Goal: Task Accomplishment & Management: Manage account settings

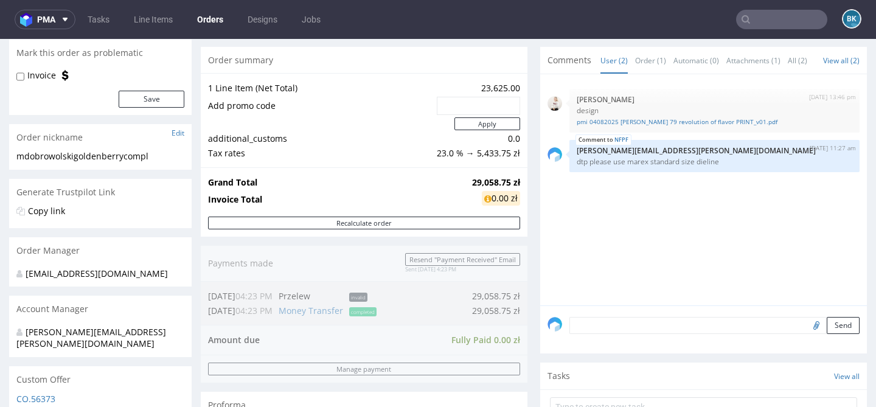
scroll to position [117, 0]
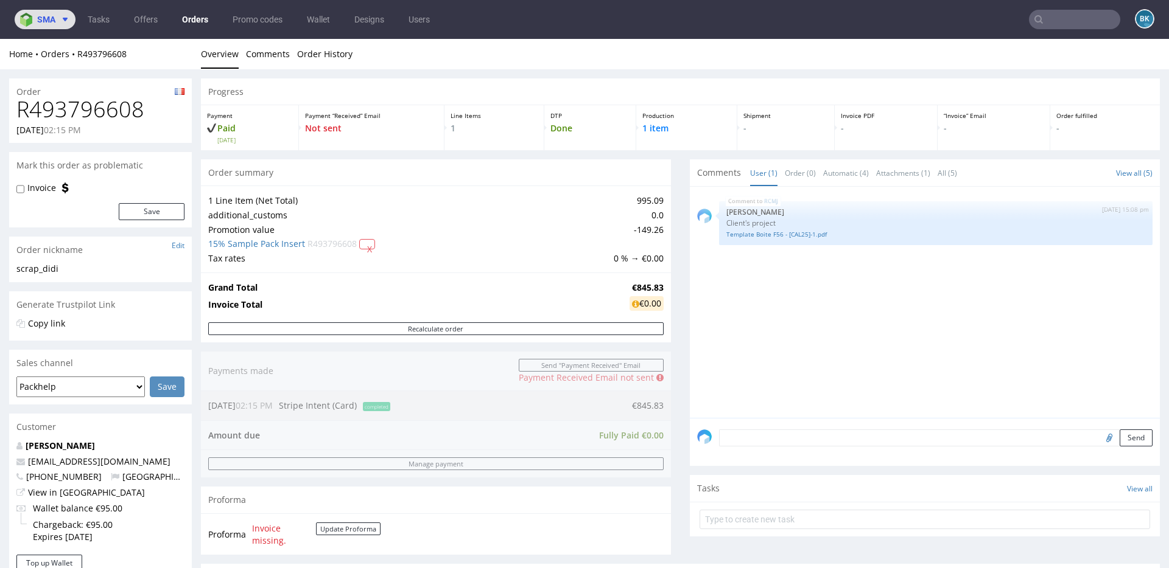
click at [41, 18] on span "sma" at bounding box center [46, 19] width 18 height 9
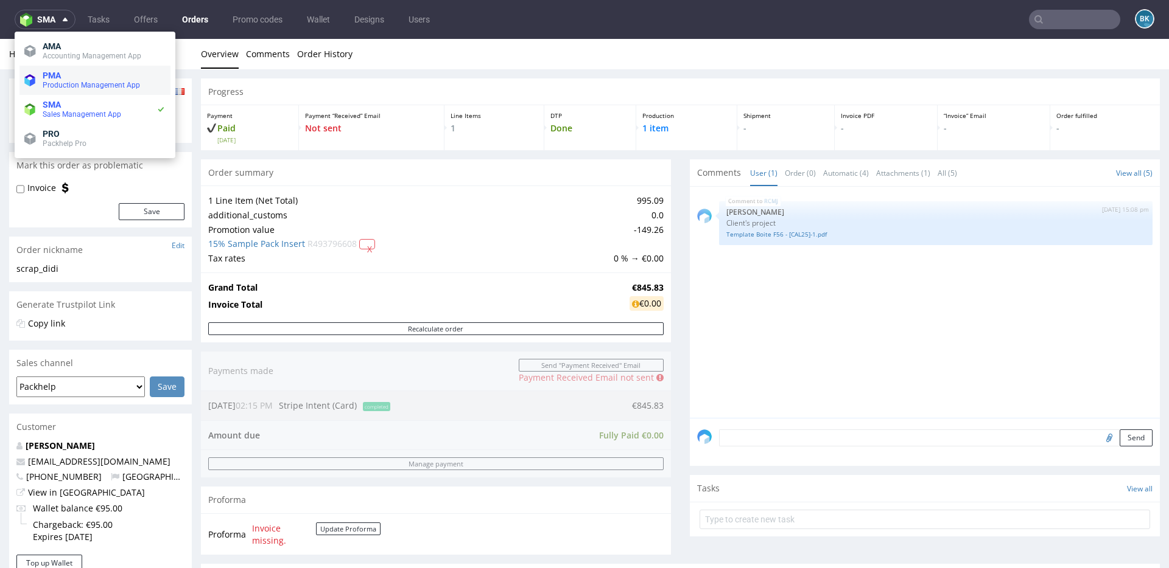
click at [66, 87] on span "Production Management App" at bounding box center [91, 85] width 97 height 9
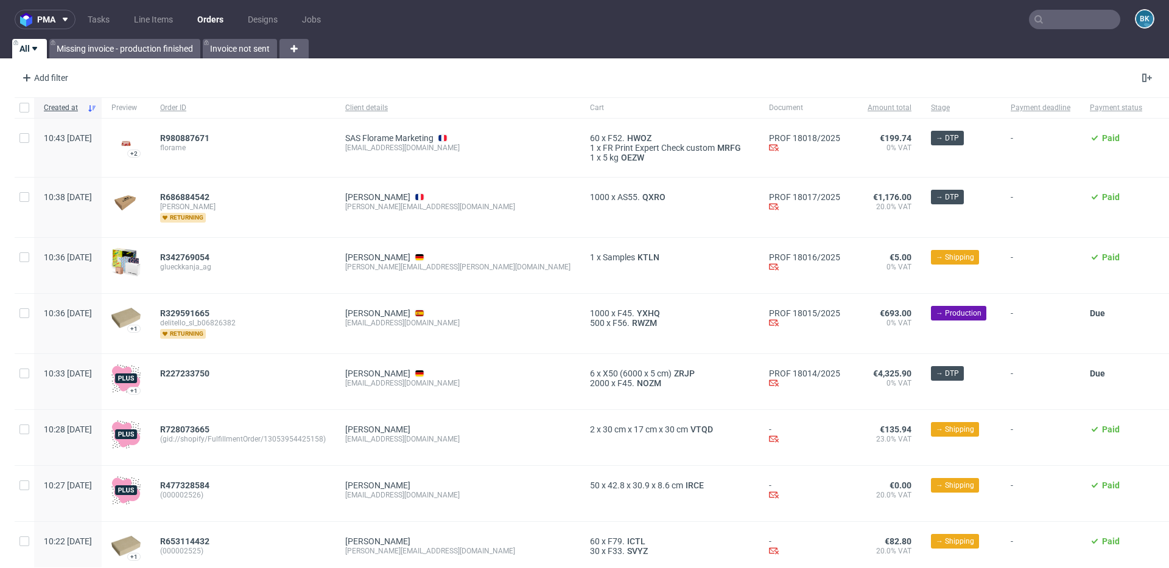
click at [1084, 20] on input "text" at bounding box center [1074, 19] width 91 height 19
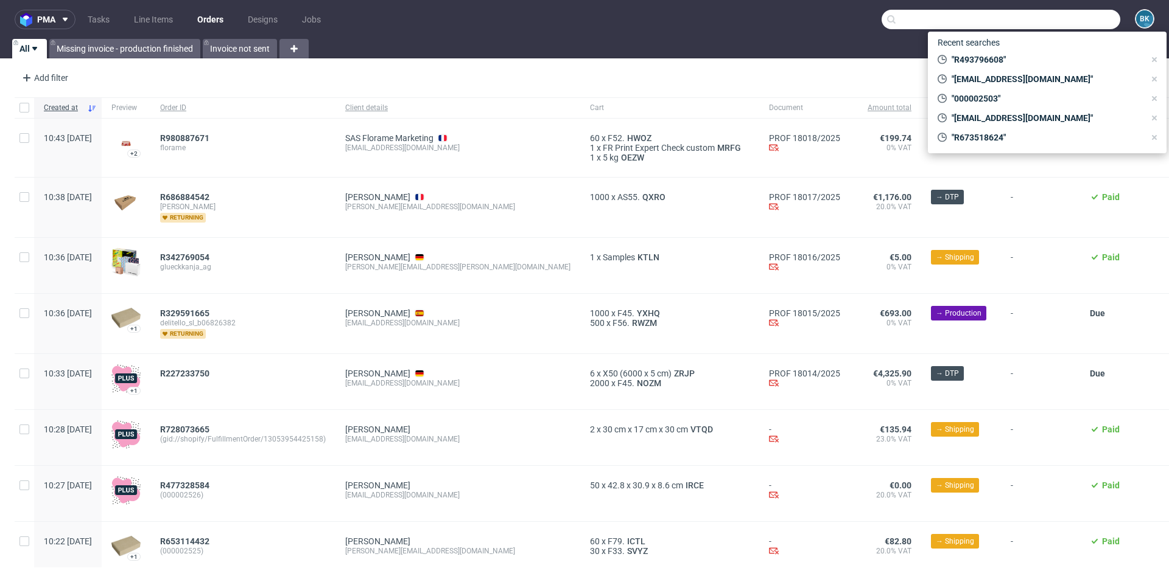
paste input "R823594345"
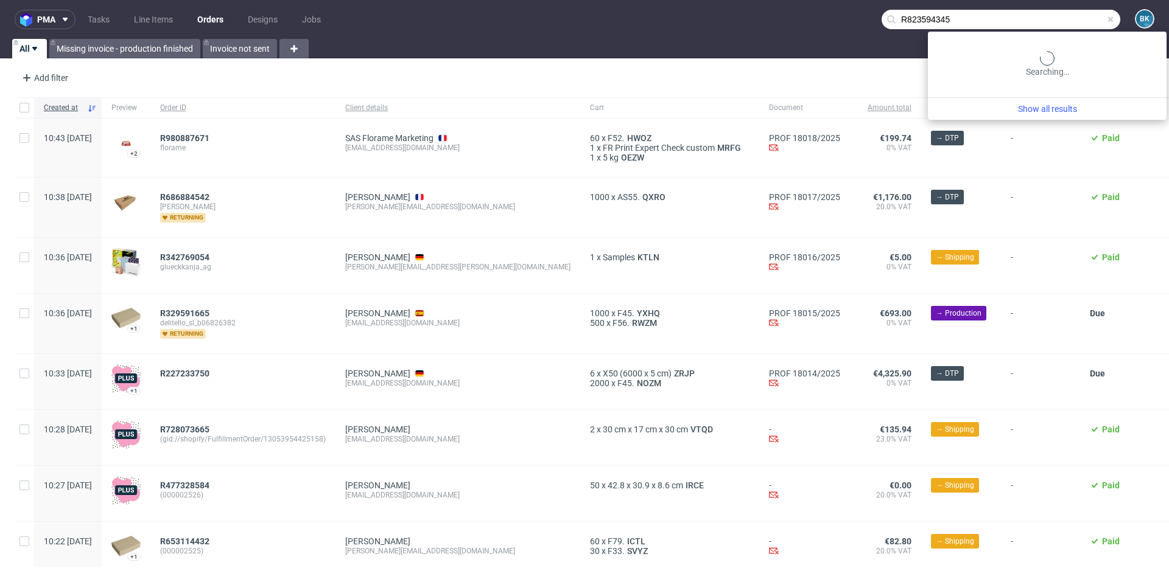
type input "R823594345"
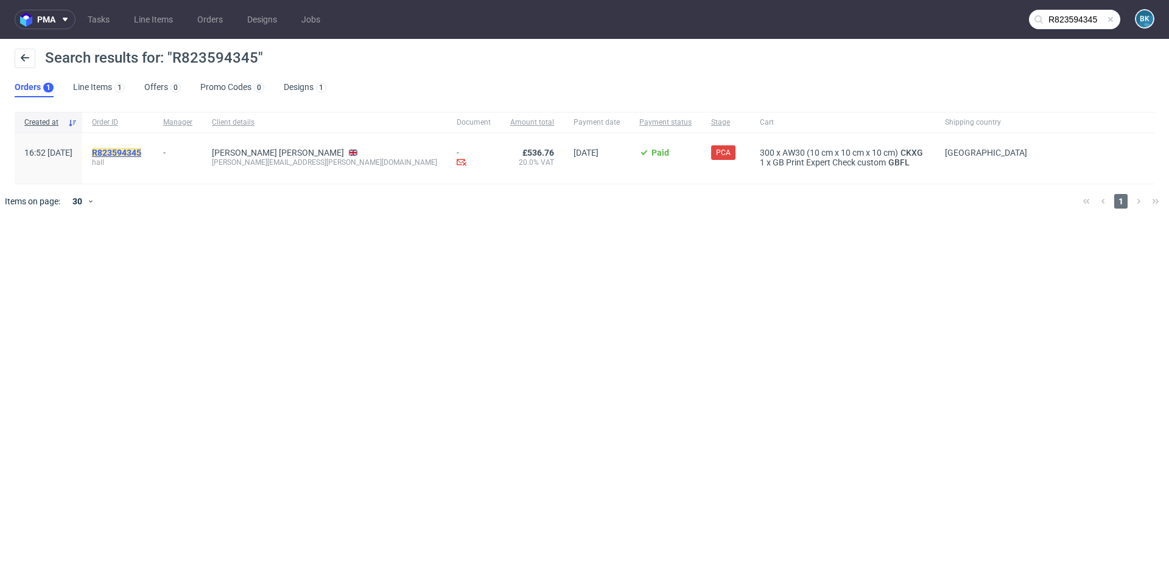
click at [141, 155] on mark "R823594345" at bounding box center [116, 153] width 49 height 10
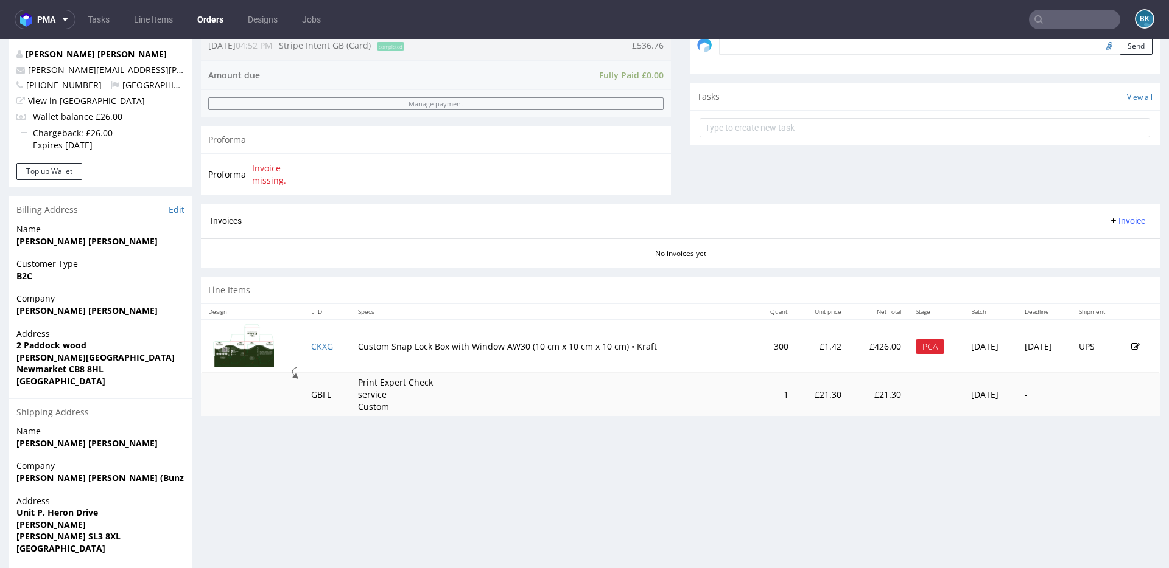
scroll to position [397, 0]
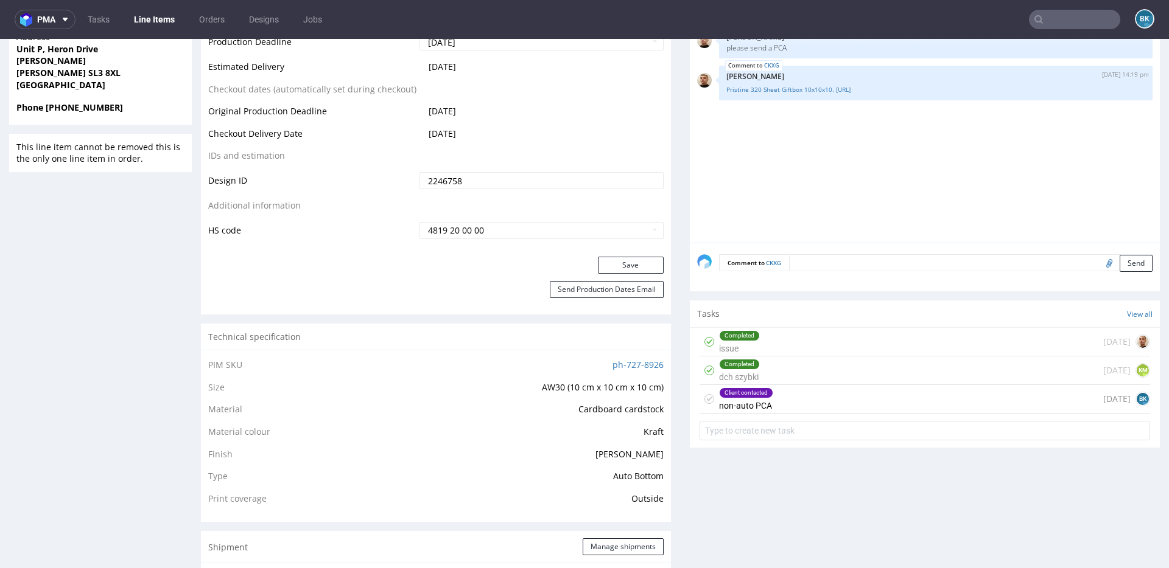
scroll to position [631, 0]
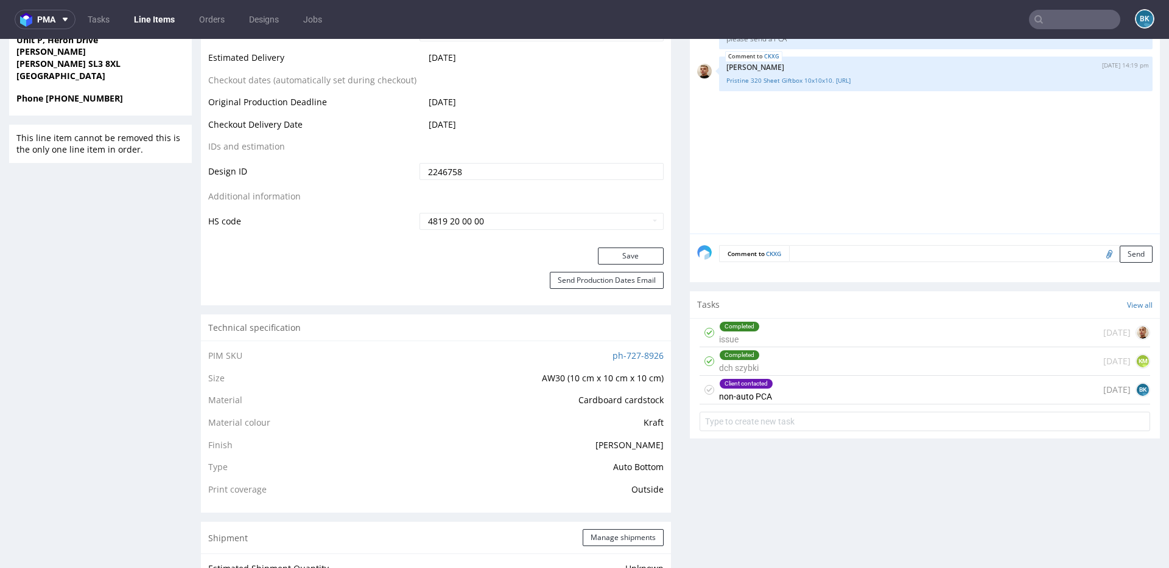
click at [781, 394] on div "Client contacted non-auto PCA 6 days ago BK" at bounding box center [924, 390] width 450 height 29
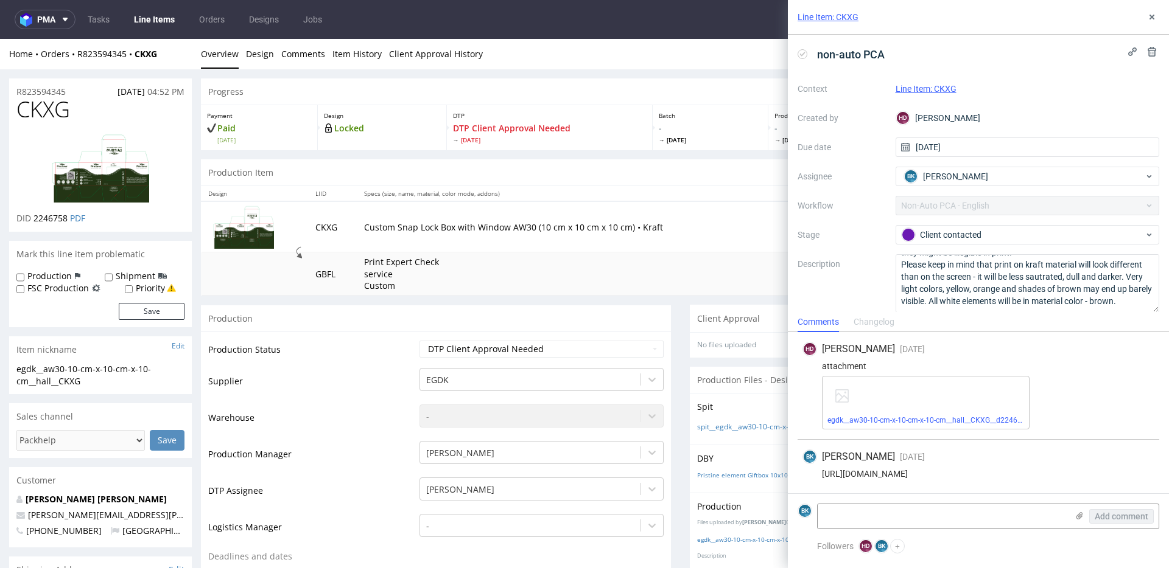
click at [91, 162] on img at bounding box center [100, 168] width 97 height 69
click at [1152, 16] on icon at bounding box center [1152, 17] width 10 height 10
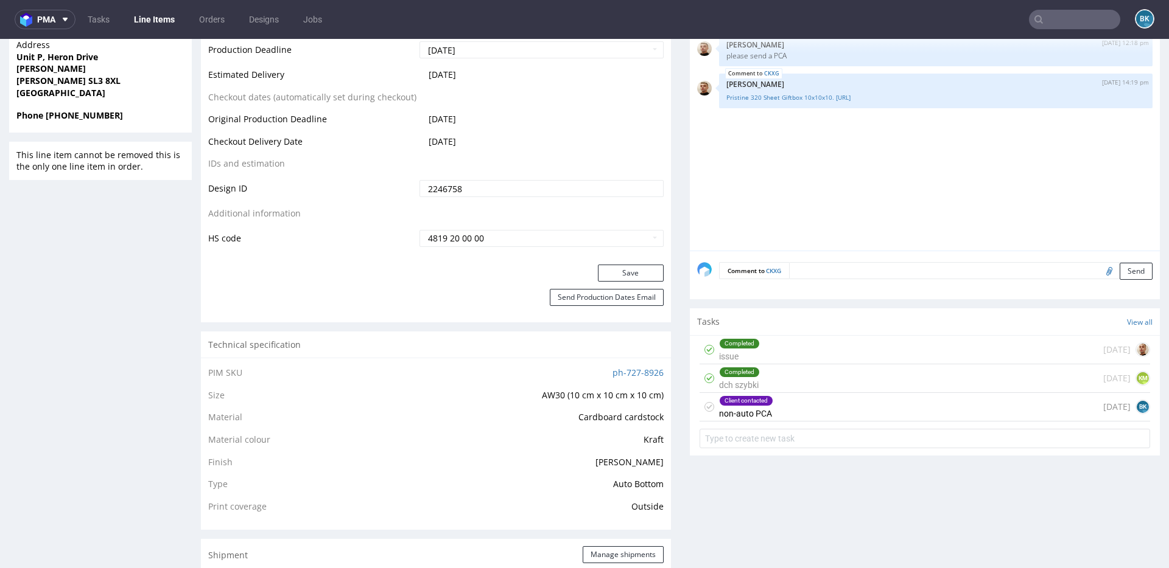
scroll to position [627, 0]
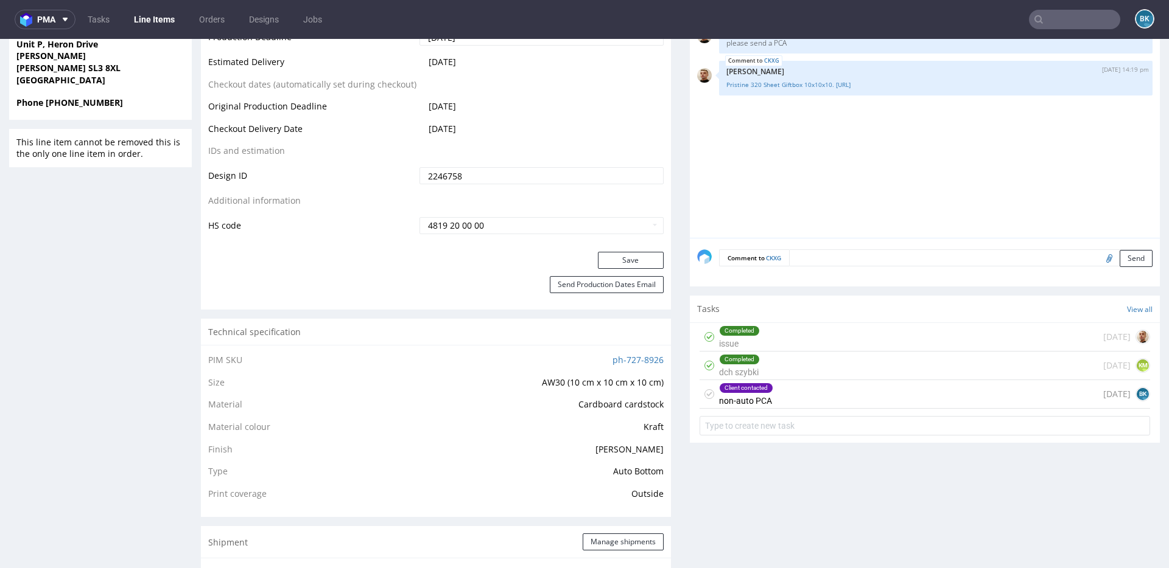
click at [795, 393] on div "Client contacted non-auto PCA 6 days ago BK" at bounding box center [924, 394] width 450 height 29
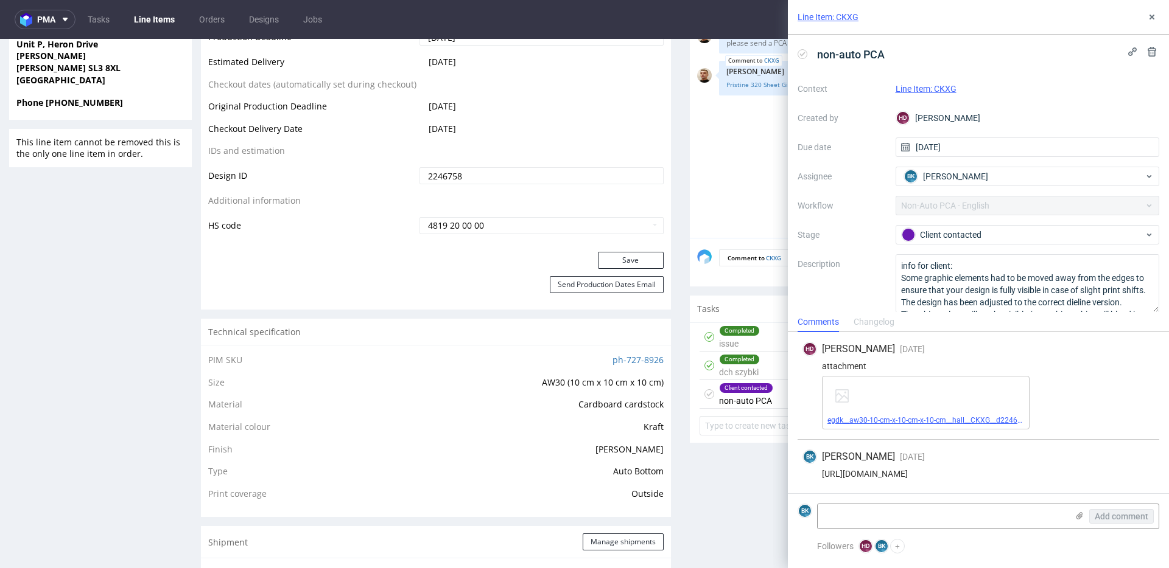
click at [913, 418] on link "egdk__aw30-10-cm-x-10-cm-x-10-cm__hall__CKXG__d2246758__oR823594345.pdf" at bounding box center [961, 420] width 268 height 9
click at [929, 475] on div "[URL][DOMAIN_NAME]" at bounding box center [978, 474] width 352 height 10
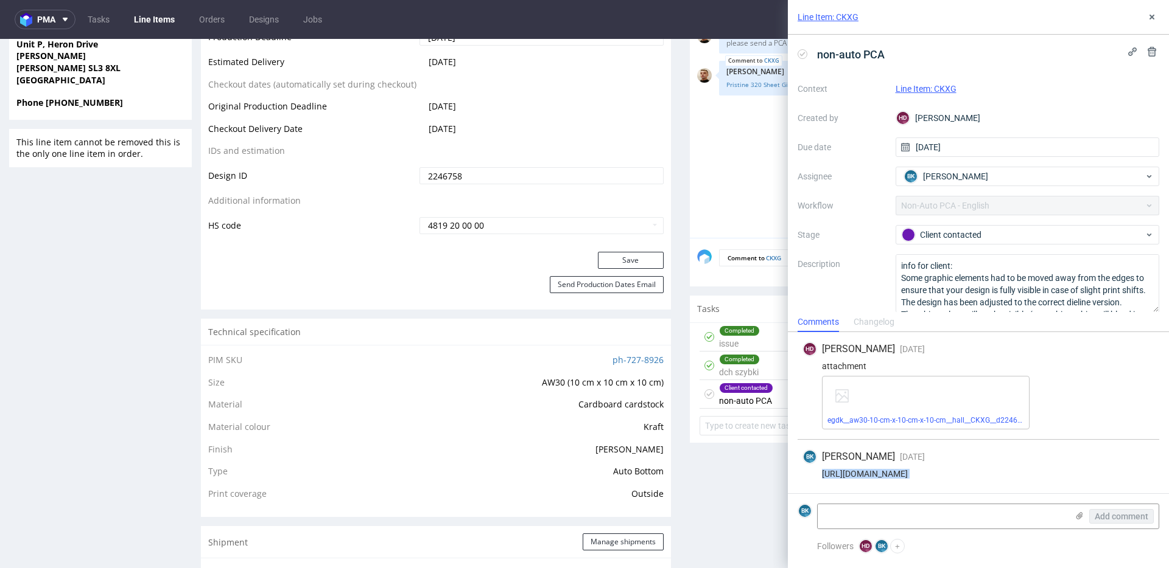
click at [929, 475] on div "[URL][DOMAIN_NAME]" at bounding box center [978, 474] width 352 height 10
click at [1156, 17] on icon at bounding box center [1152, 17] width 10 height 10
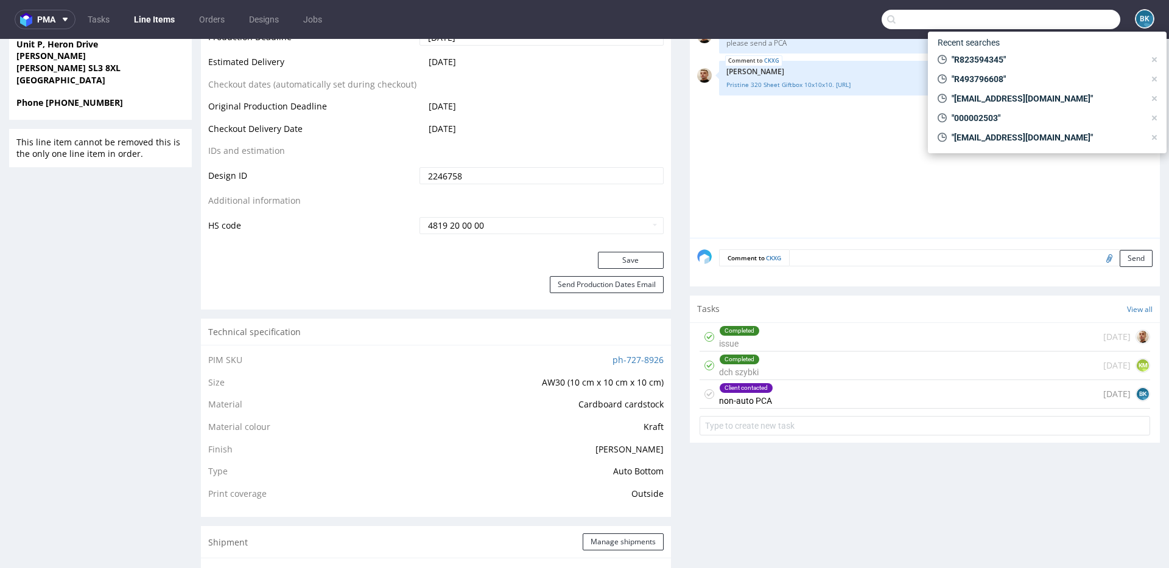
click at [1074, 13] on input "text" at bounding box center [1000, 19] width 239 height 19
paste input "R085758542"
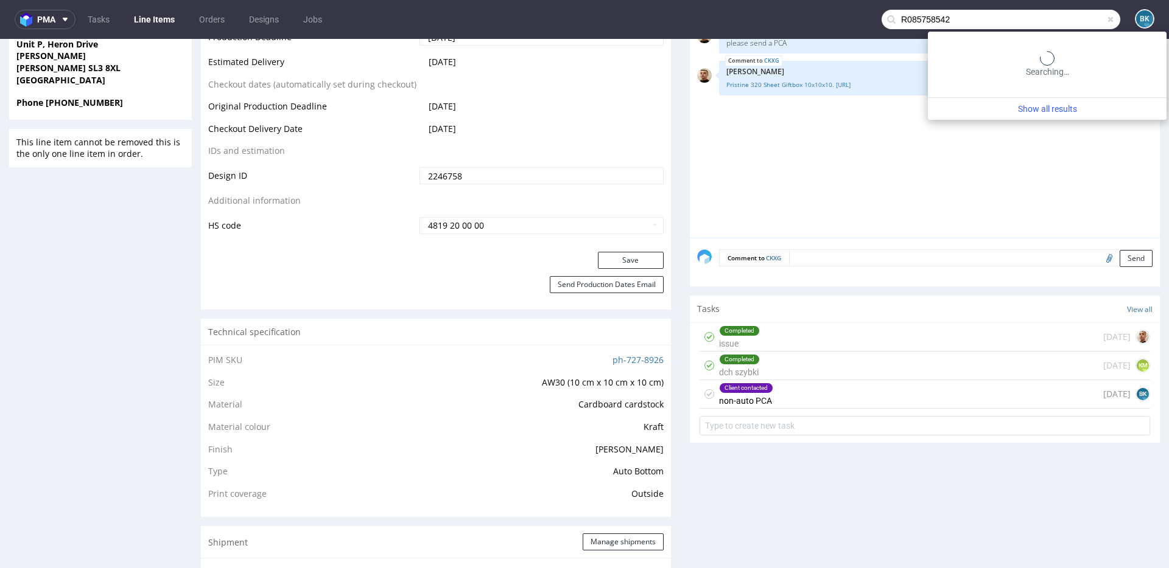
type input "R085758542"
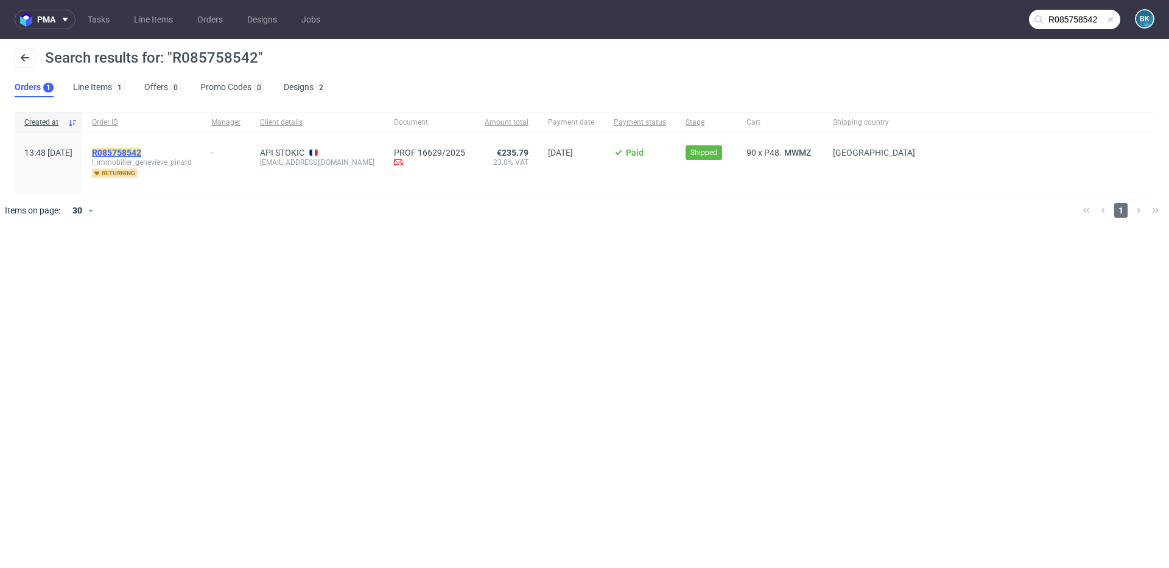
click at [141, 149] on mark "R085758542" at bounding box center [116, 153] width 49 height 10
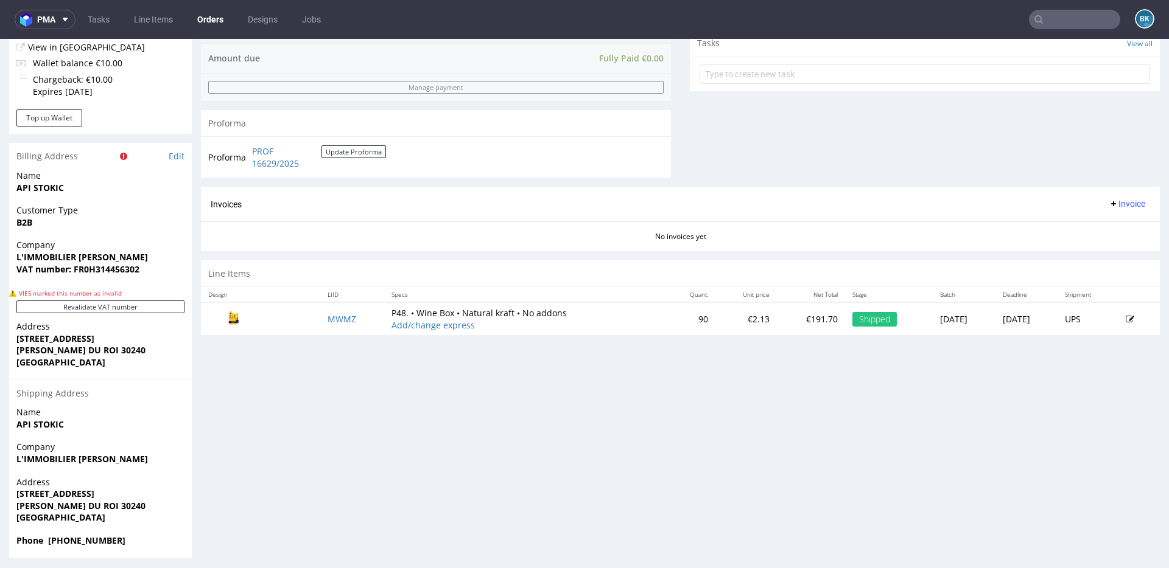
scroll to position [484, 0]
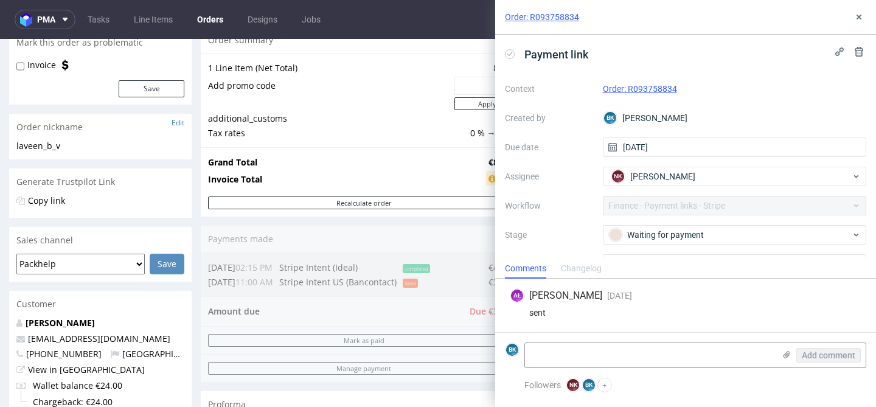
scroll to position [122, 0]
click at [860, 13] on icon at bounding box center [860, 17] width 10 height 10
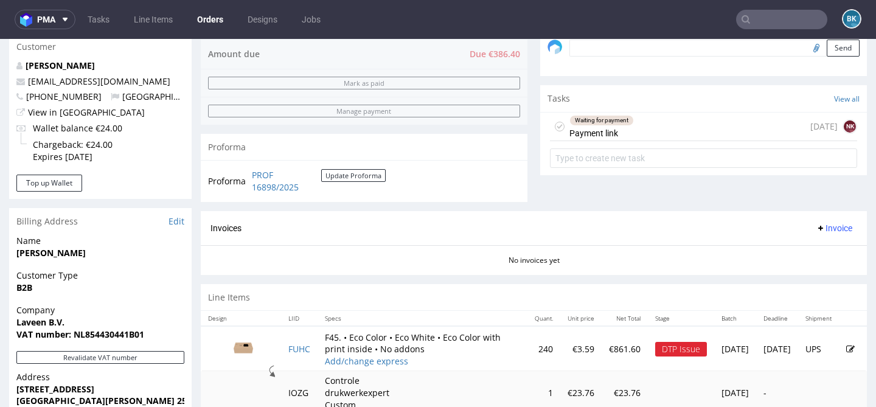
scroll to position [382, 0]
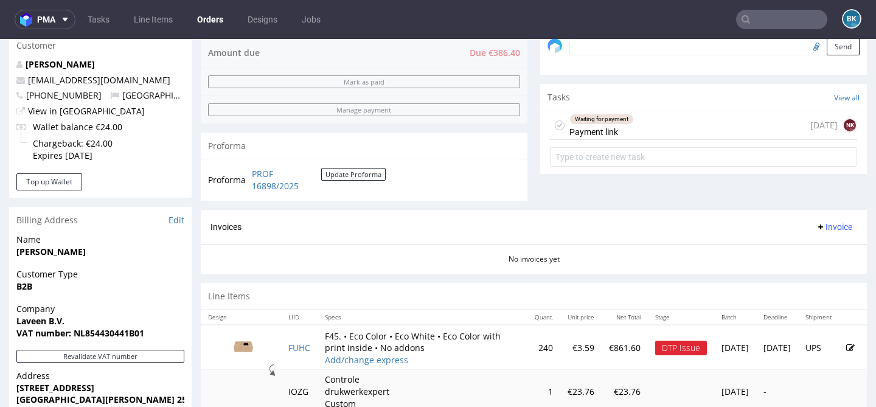
click at [630, 136] on div "Waiting for payment Payment link" at bounding box center [602, 125] width 65 height 28
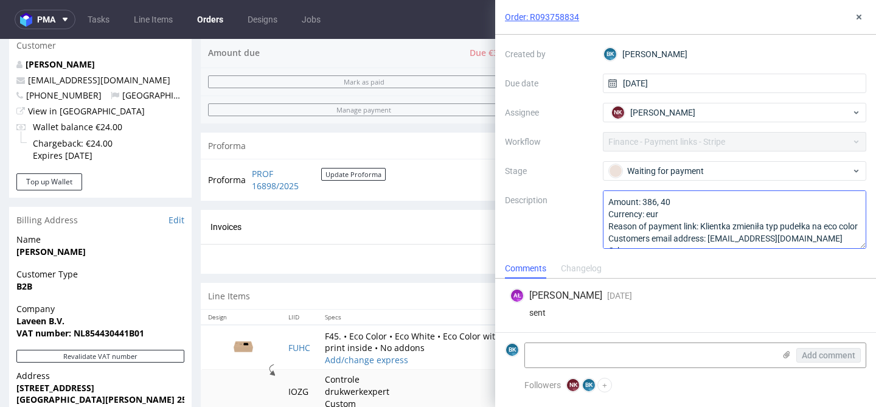
scroll to position [13, 0]
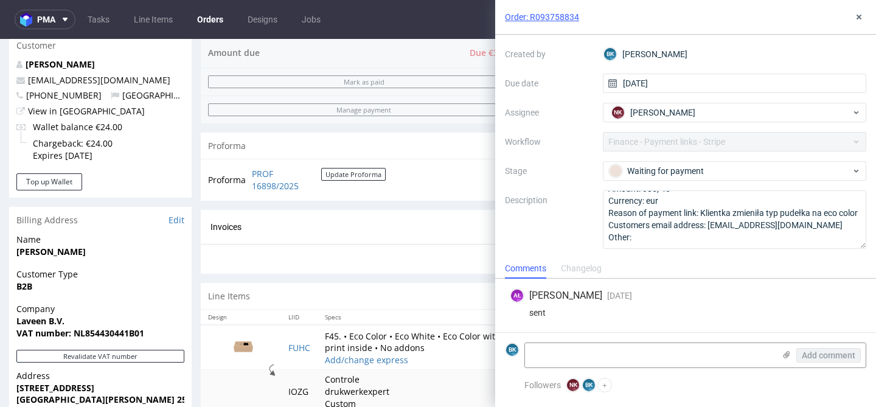
click at [863, 26] on div "Order: R093758834" at bounding box center [685, 17] width 381 height 35
click at [858, 15] on use at bounding box center [859, 17] width 5 height 5
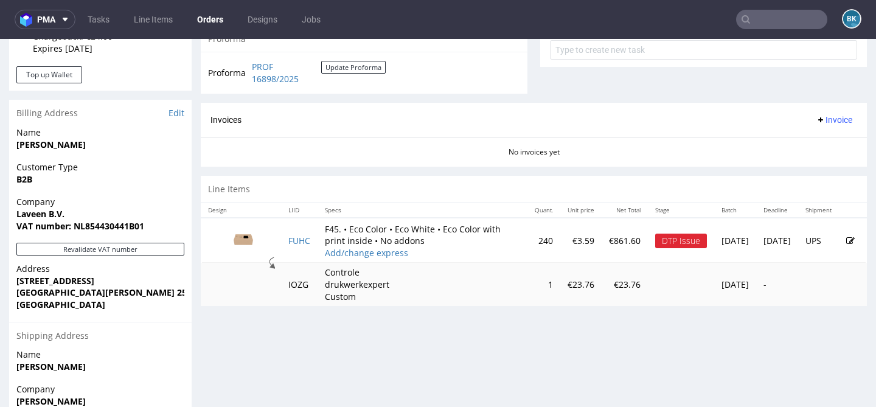
scroll to position [510, 0]
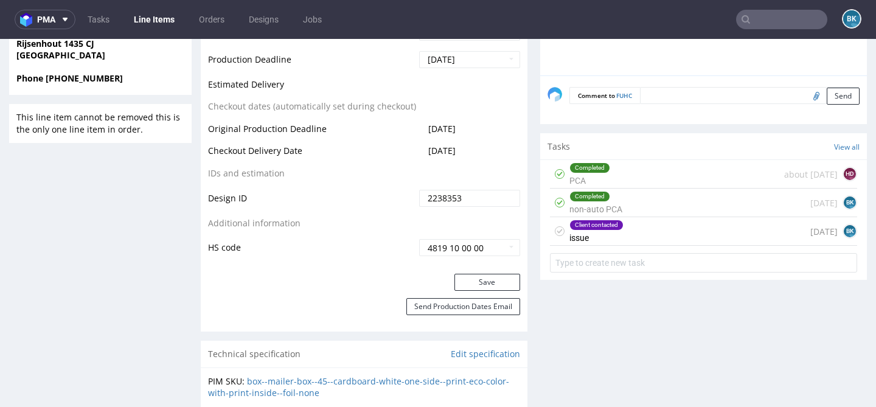
scroll to position [617, 0]
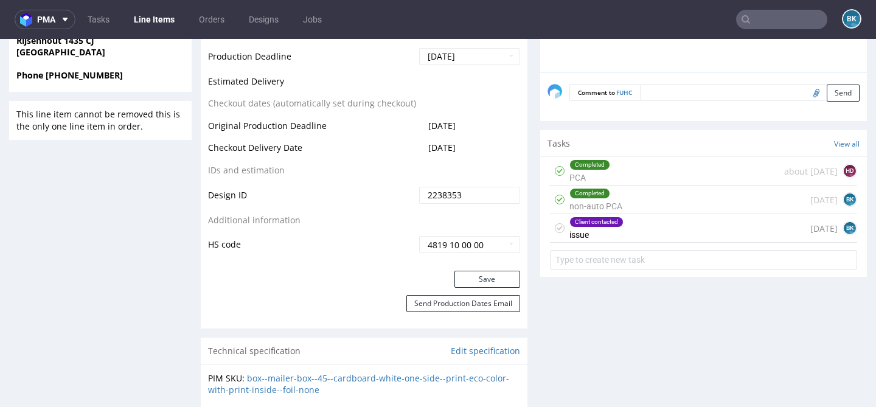
click at [679, 229] on div "Client contacted issue 15 days ago BK" at bounding box center [703, 228] width 307 height 29
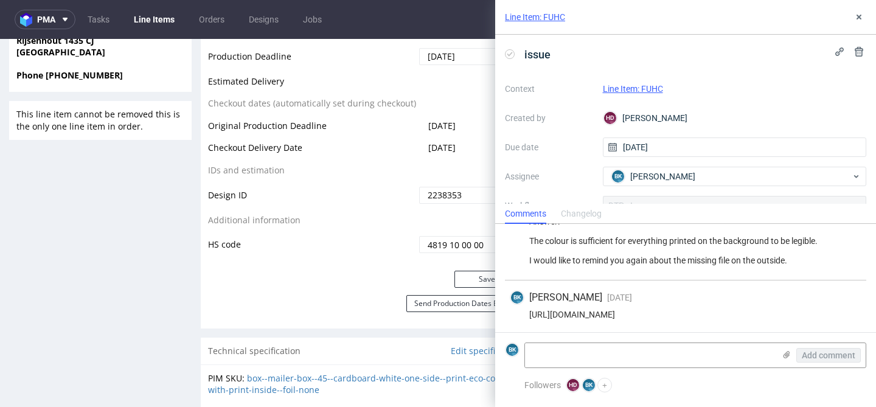
scroll to position [307, 0]
click at [671, 312] on div "https://app-eu1.hubspot.com/contacts/25600958/record/0-5/207984869564/" at bounding box center [686, 314] width 352 height 10
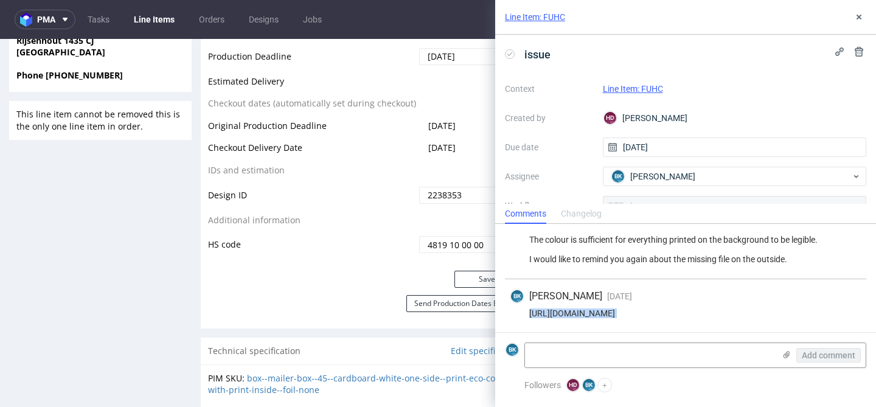
copy div "https://app-eu1.hubspot.com/contacts/25600958/record/0-5/207984869564/"
click at [860, 15] on use at bounding box center [859, 17] width 5 height 5
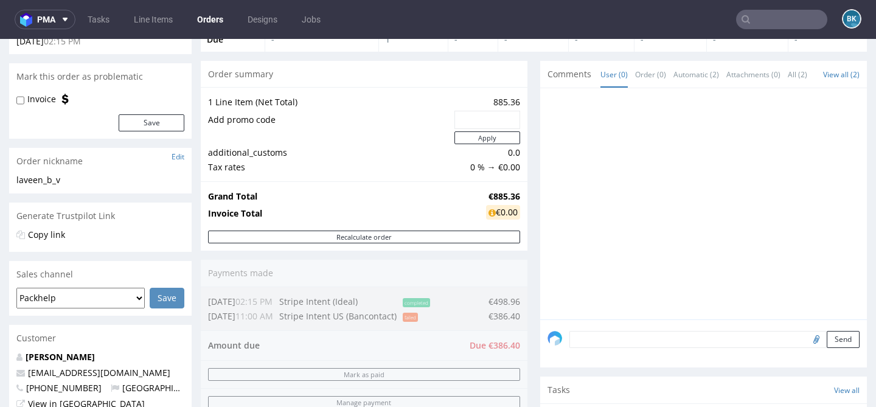
scroll to position [89, 0]
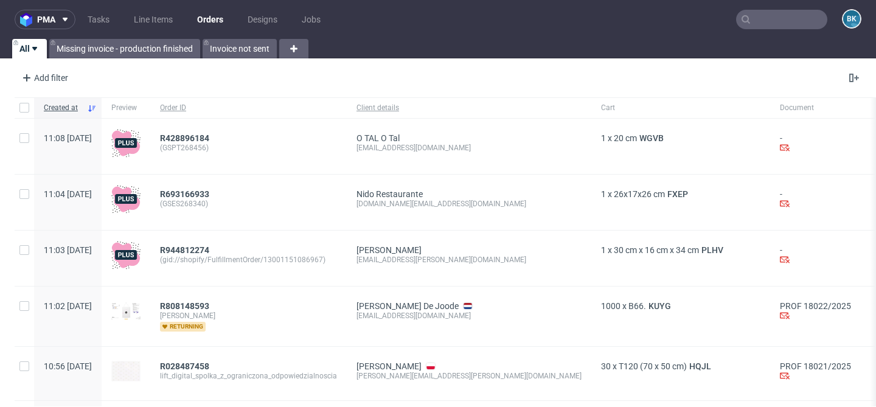
click at [773, 21] on input "text" at bounding box center [781, 19] width 91 height 19
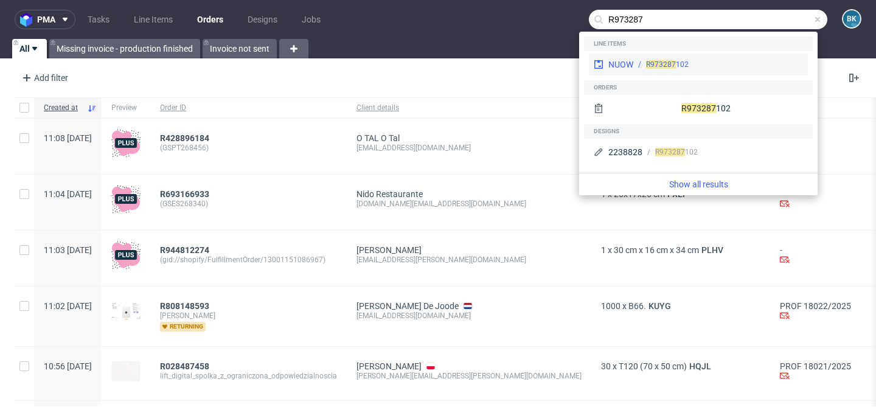
type input "R973287"
click at [664, 63] on span "R973287" at bounding box center [661, 64] width 30 height 9
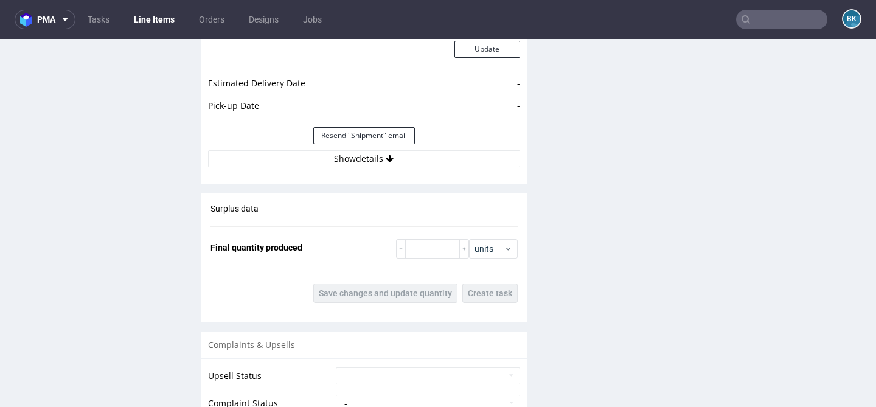
scroll to position [1778, 0]
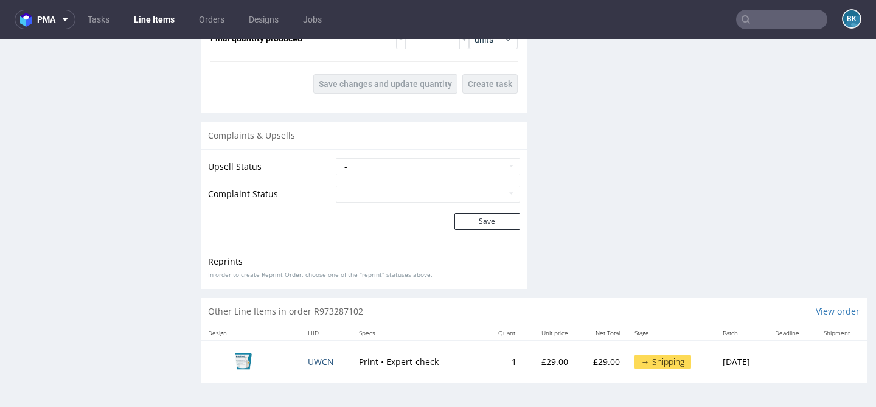
click at [312, 362] on span "UWCN" at bounding box center [321, 362] width 26 height 12
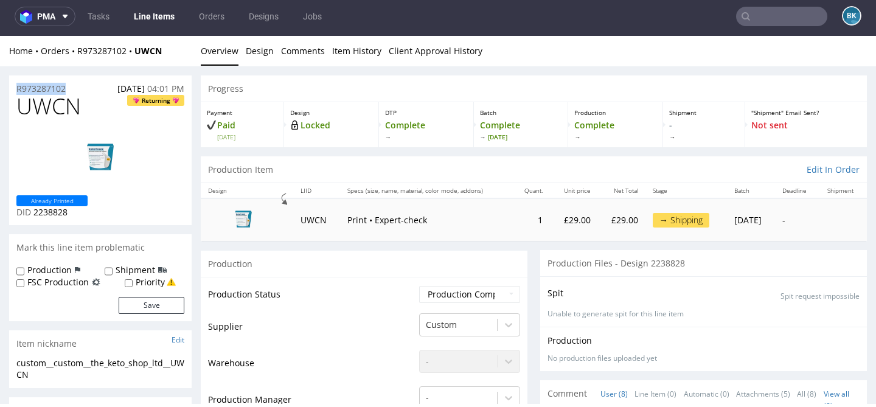
drag, startPoint x: 71, startPoint y: 86, endPoint x: 0, endPoint y: 86, distance: 70.6
copy p "R973287102"
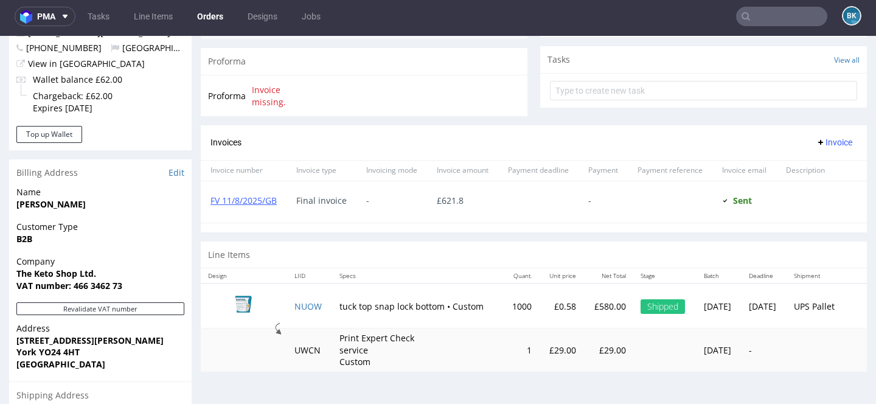
scroll to position [428, 0]
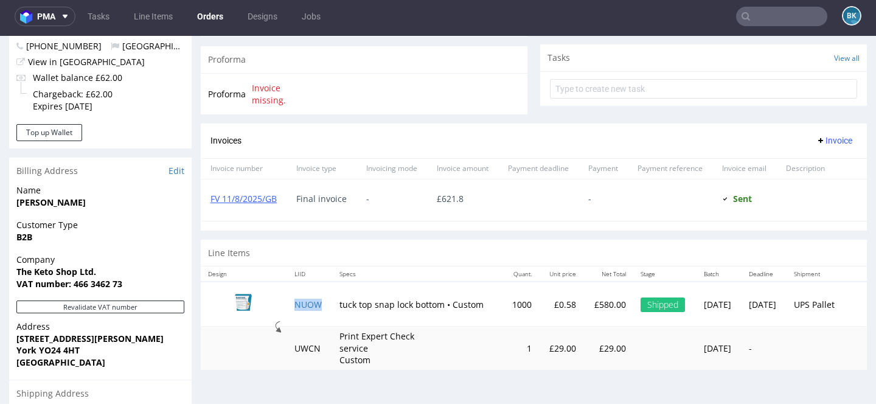
click at [296, 313] on td "NUOW" at bounding box center [309, 304] width 45 height 45
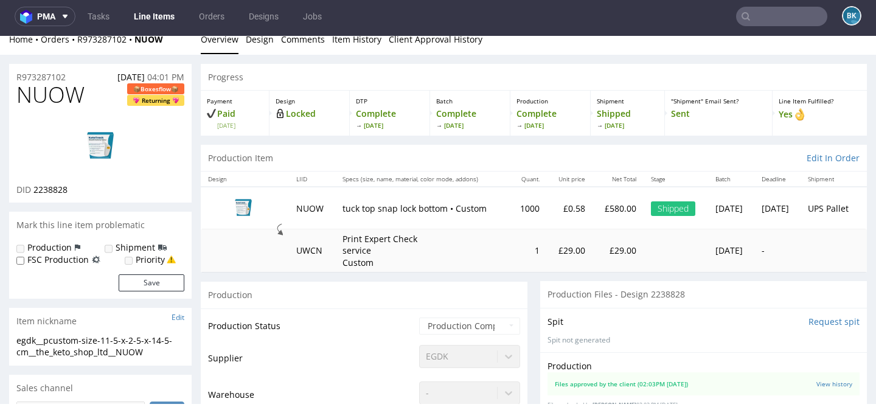
scroll to position [13, 0]
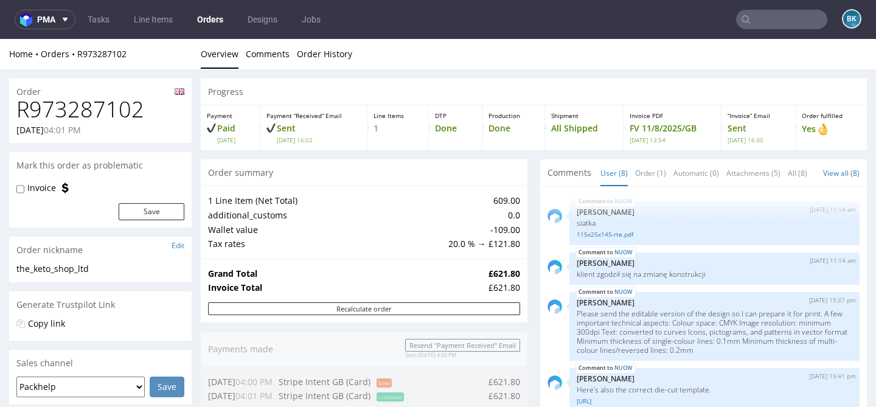
scroll to position [596, 0]
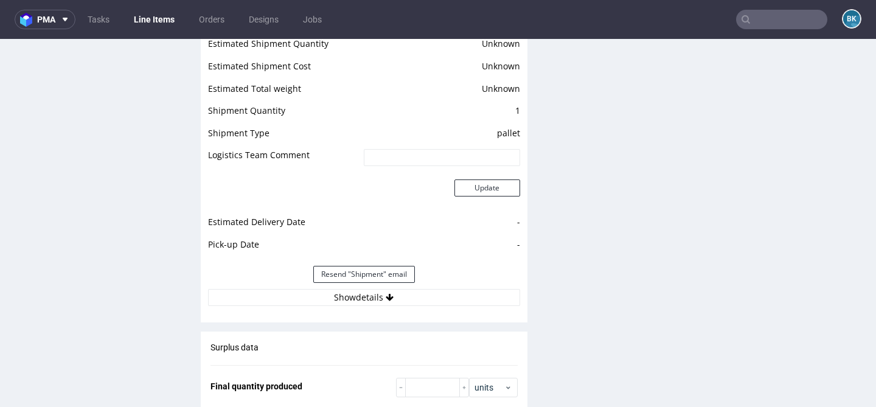
scroll to position [1427, 0]
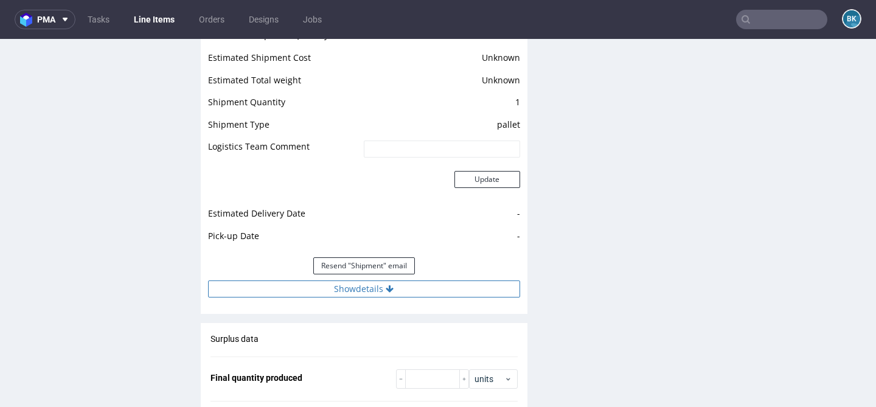
click at [359, 298] on button "Show details" at bounding box center [364, 289] width 312 height 17
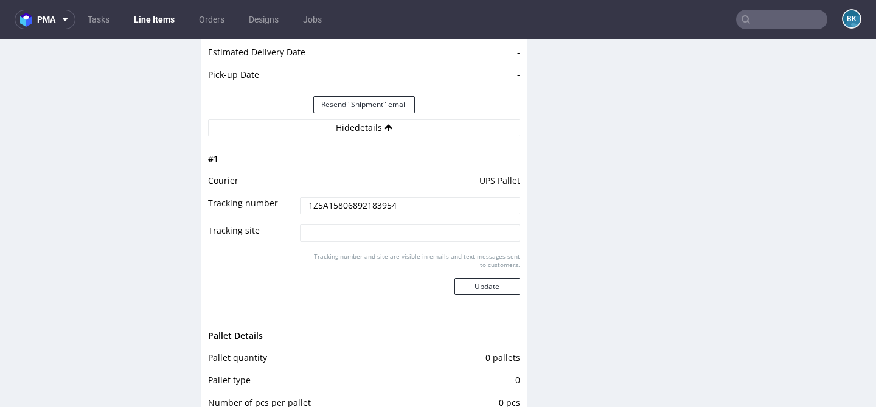
scroll to position [1589, 0]
drag, startPoint x: 400, startPoint y: 215, endPoint x: 254, endPoint y: 215, distance: 146.1
click at [254, 215] on tr "Tracking number 1Z5A15806892183954" at bounding box center [364, 208] width 312 height 27
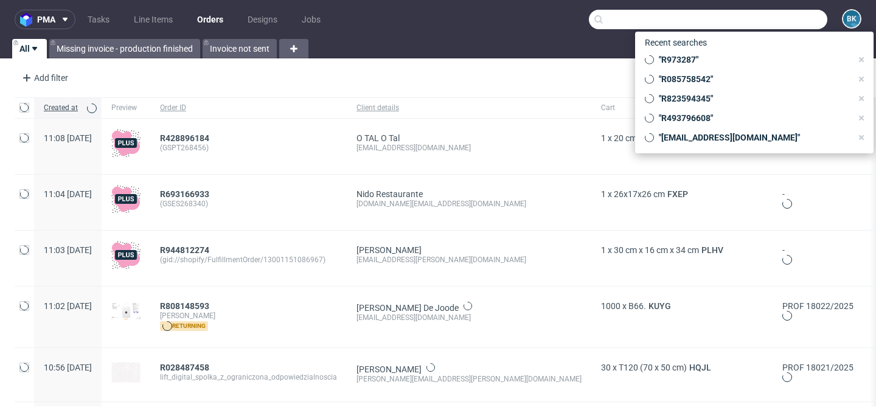
click at [775, 21] on input "text" at bounding box center [708, 19] width 239 height 19
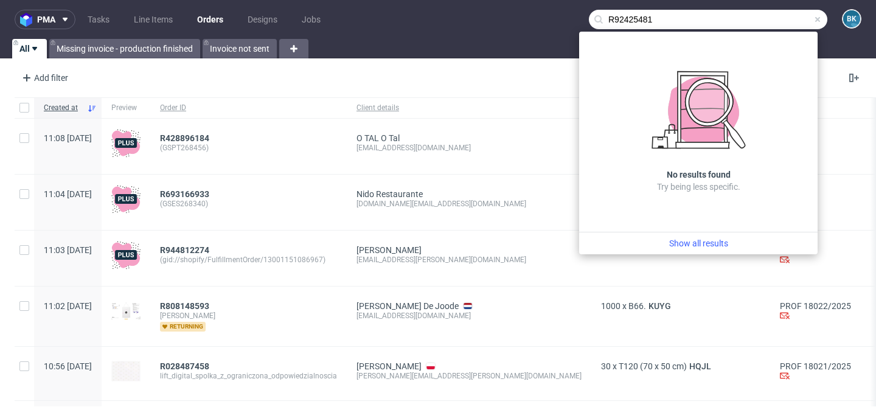
click at [635, 23] on input "R92425481" at bounding box center [708, 19] width 239 height 19
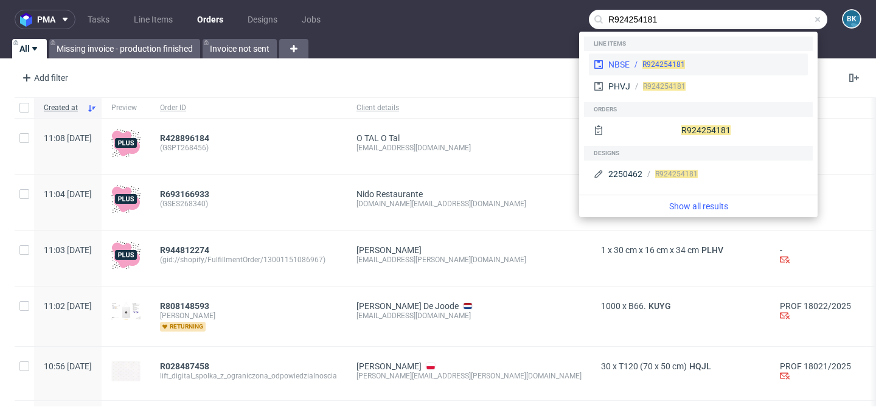
type input "R924254181"
click at [643, 59] on div "R924254181" at bounding box center [664, 64] width 43 height 11
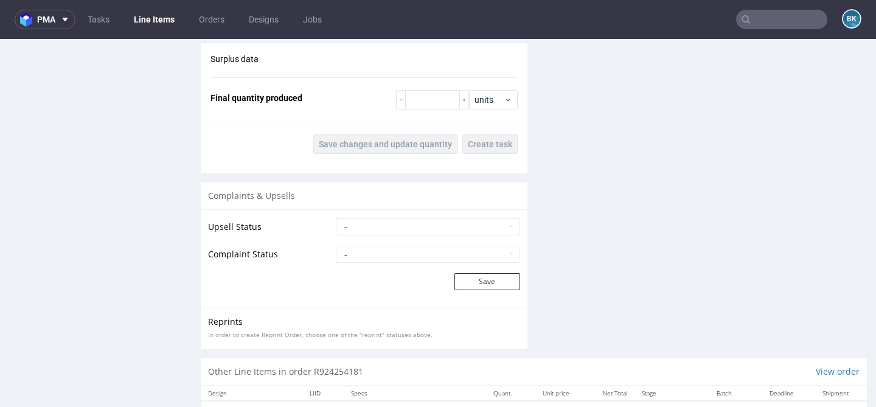
scroll to position [1391, 0]
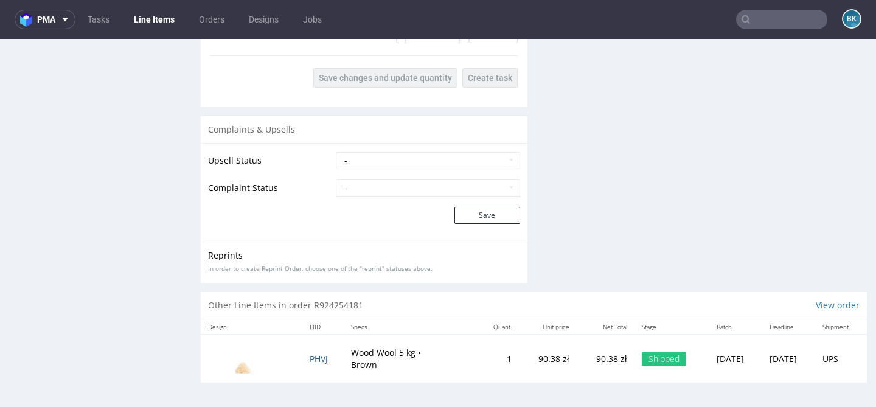
click at [312, 358] on span "PHVJ" at bounding box center [319, 359] width 18 height 12
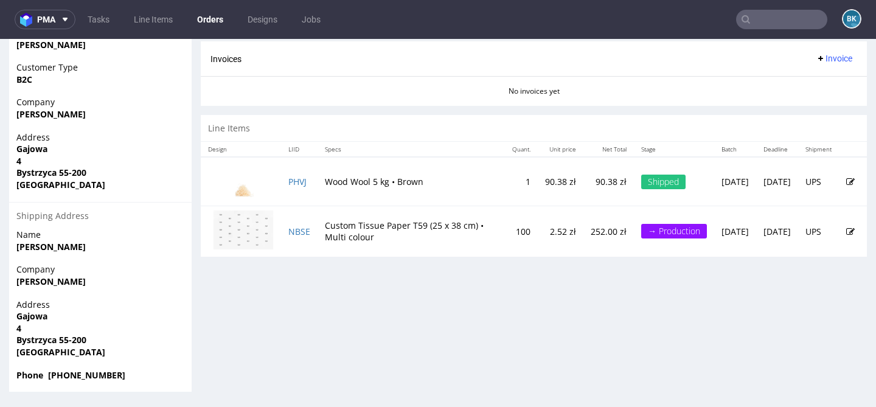
scroll to position [3, 0]
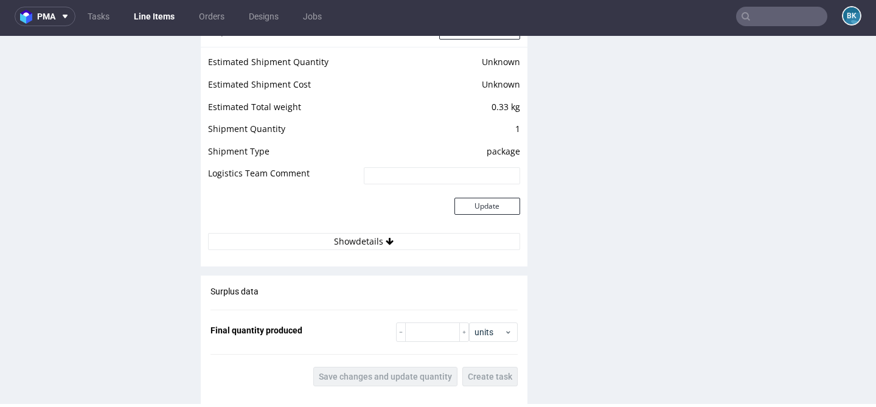
scroll to position [1089, 0]
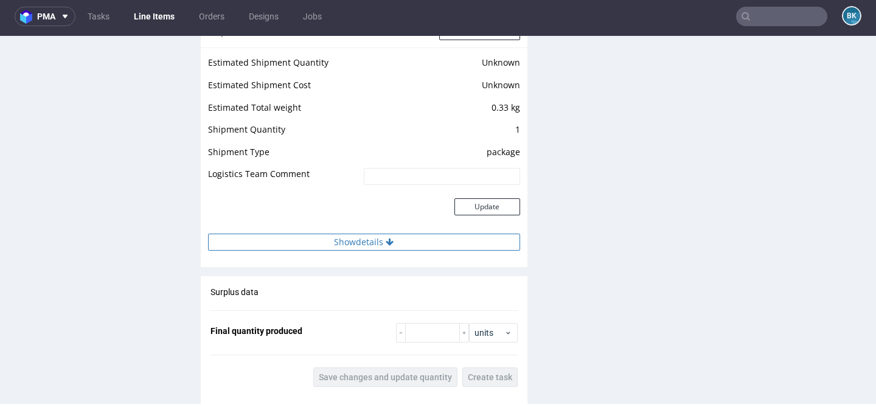
click at [374, 244] on button "Show details" at bounding box center [364, 242] width 312 height 17
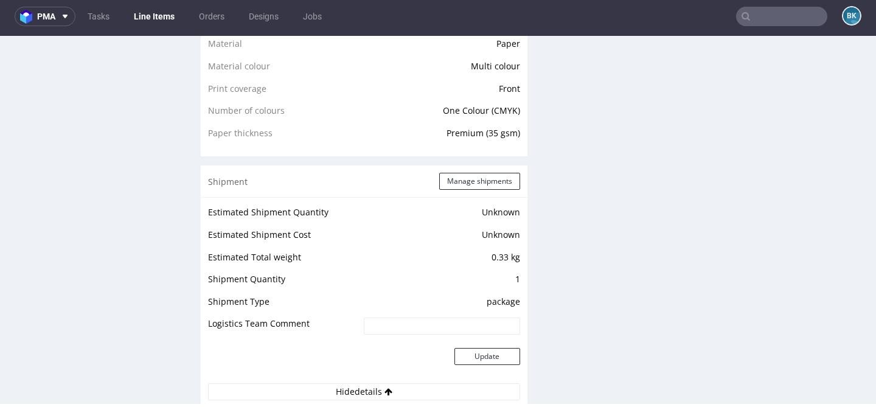
scroll to position [0, 0]
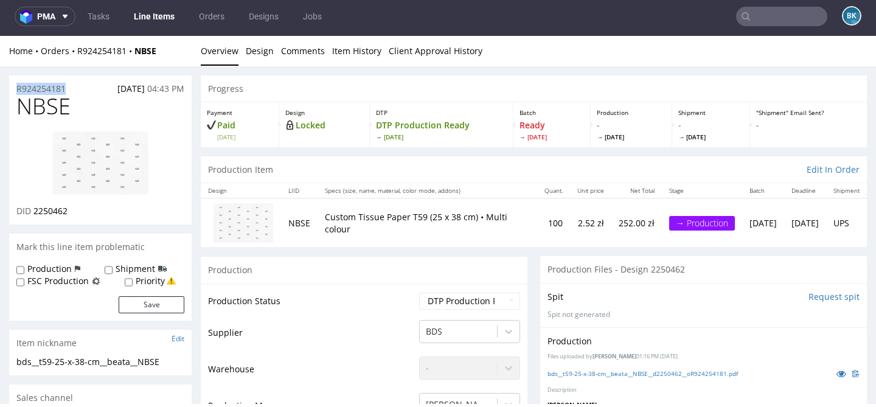
drag, startPoint x: 80, startPoint y: 89, endPoint x: 0, endPoint y: 94, distance: 80.5
copy p "R924254181"
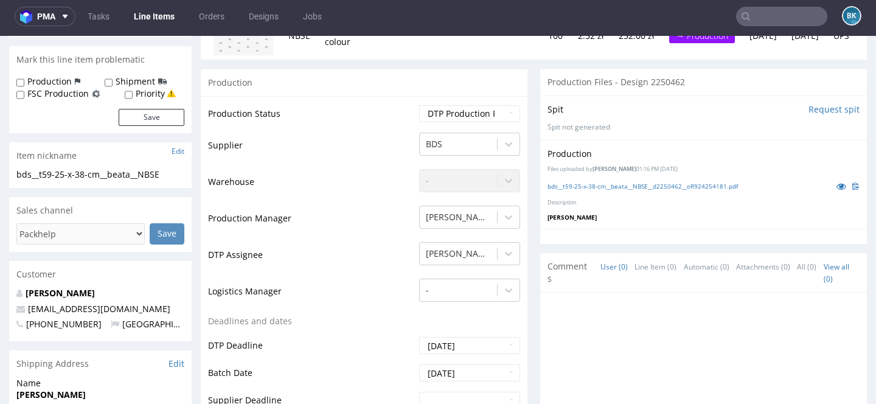
scroll to position [187, 0]
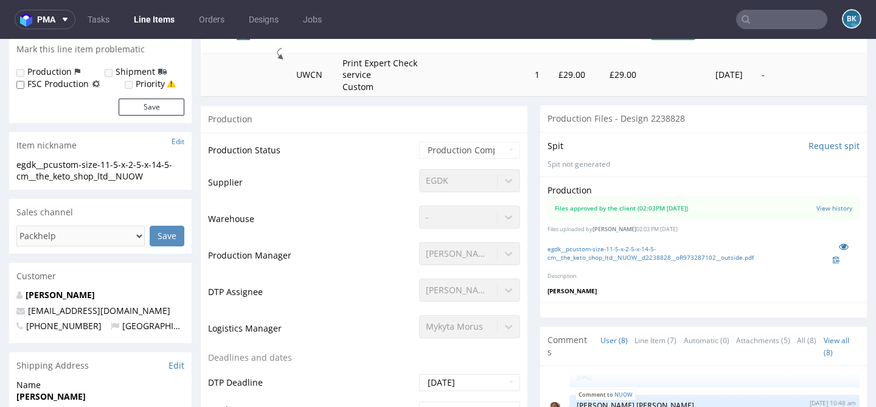
scroll to position [189, 0]
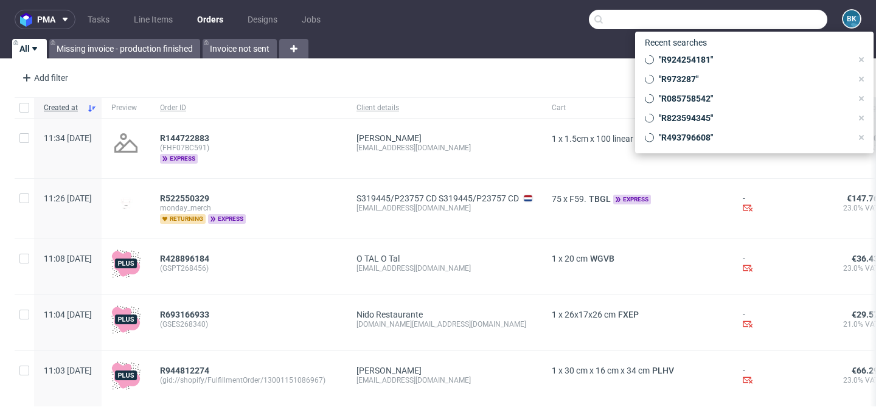
click at [787, 23] on input "text" at bounding box center [708, 19] width 239 height 19
paste input "R823594345"
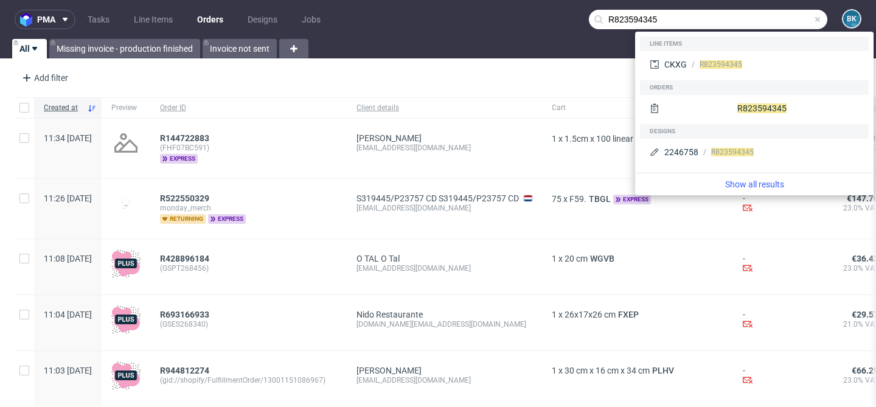
type input "R823594345"
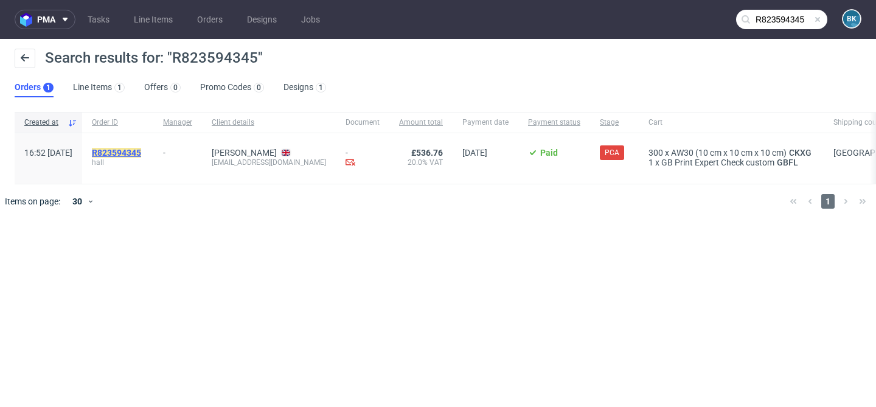
click at [141, 153] on mark "R823594345" at bounding box center [116, 153] width 49 height 10
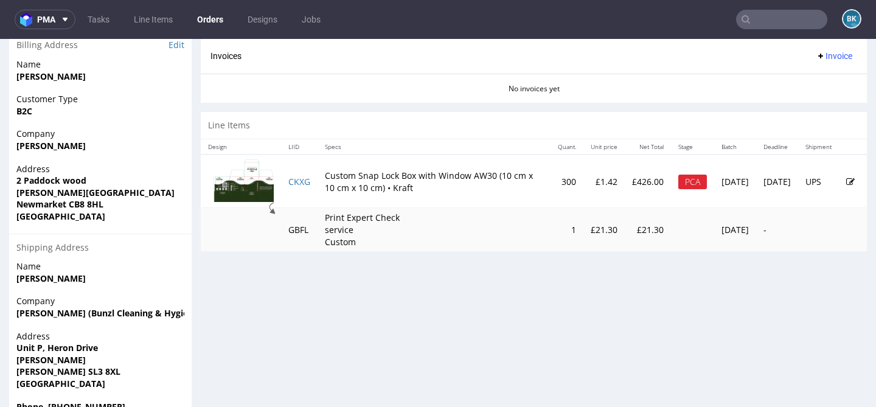
scroll to position [567, 0]
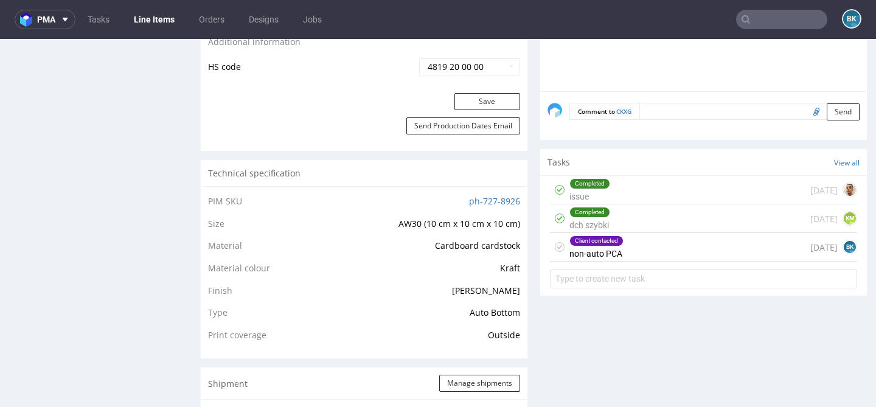
scroll to position [786, 0]
click at [628, 255] on div "Client contacted non-auto PCA [DATE] BK" at bounding box center [703, 247] width 307 height 29
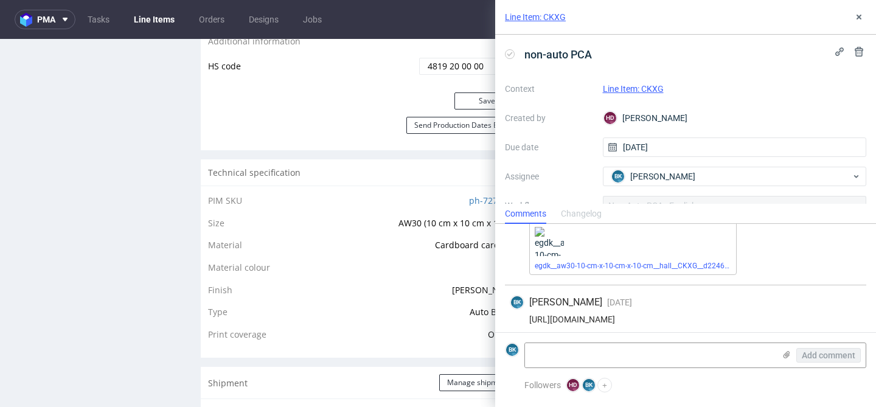
scroll to position [52, 0]
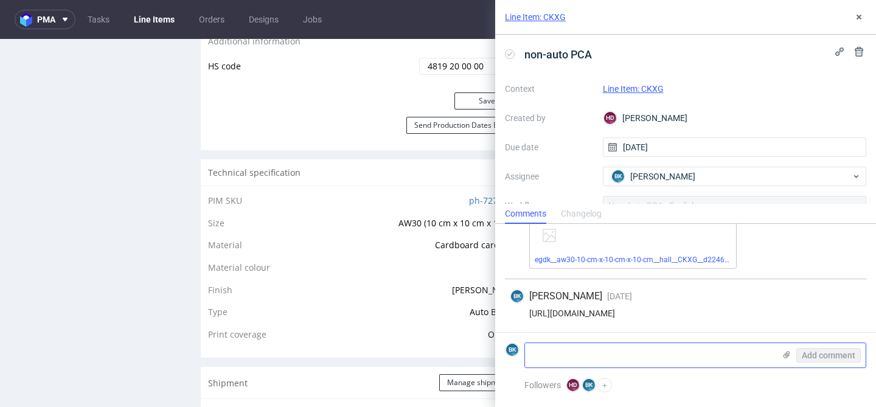
click at [622, 354] on textarea at bounding box center [650, 355] width 250 height 24
paste textarea "This artwork proof looks good from our side."
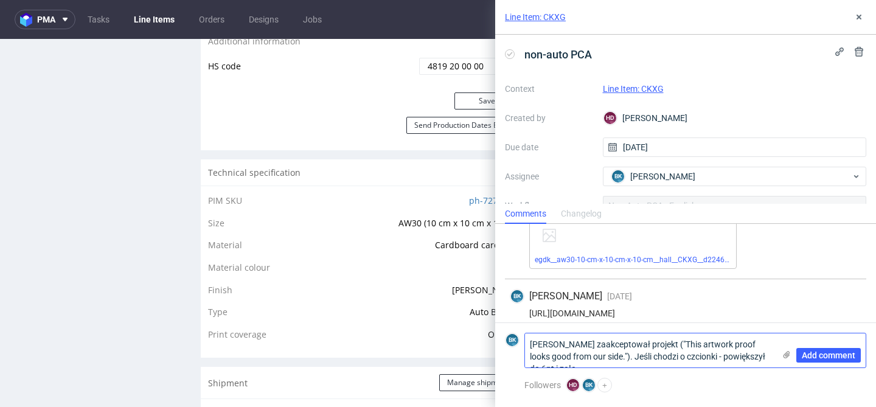
scroll to position [0, 0]
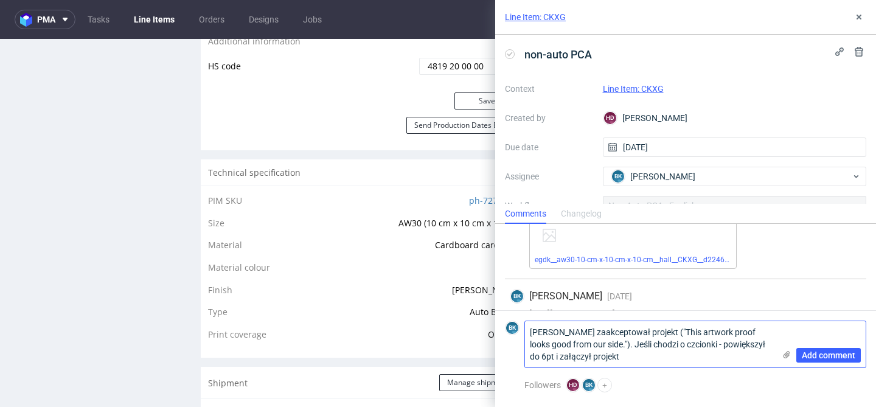
click at [576, 358] on textarea "[PERSON_NAME] zaakceptował projekt ("This artwork proof looks good from our sid…" at bounding box center [650, 344] width 250 height 46
type textarea "[PERSON_NAME] zaakceptował projekt ("This artwork proof looks good from our sid…"
click at [788, 358] on icon at bounding box center [787, 355] width 10 height 10
click at [0, 0] on input "file" at bounding box center [0, 0] width 0 height 0
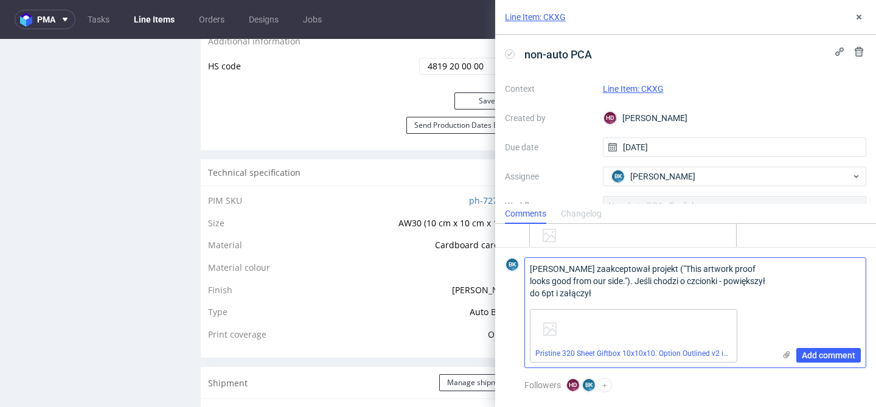
click at [577, 295] on textarea "[PERSON_NAME] zaakceptował projekt ("This artwork proof looks good from our sid…" at bounding box center [650, 281] width 250 height 46
click at [823, 356] on span "Add comment" at bounding box center [829, 355] width 54 height 9
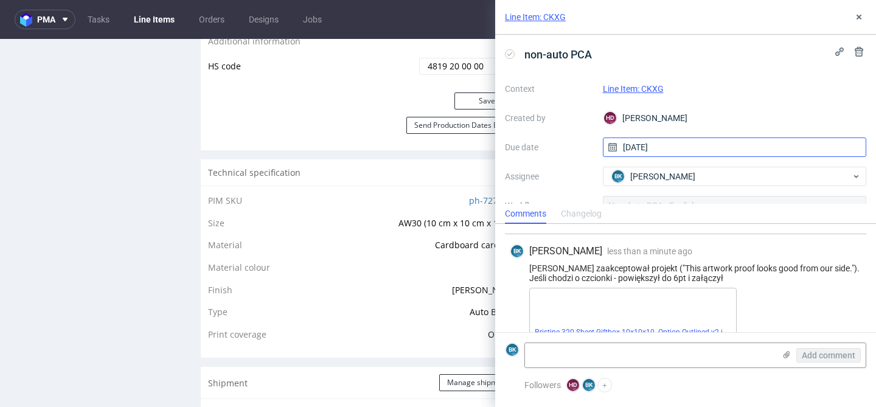
scroll to position [170, 0]
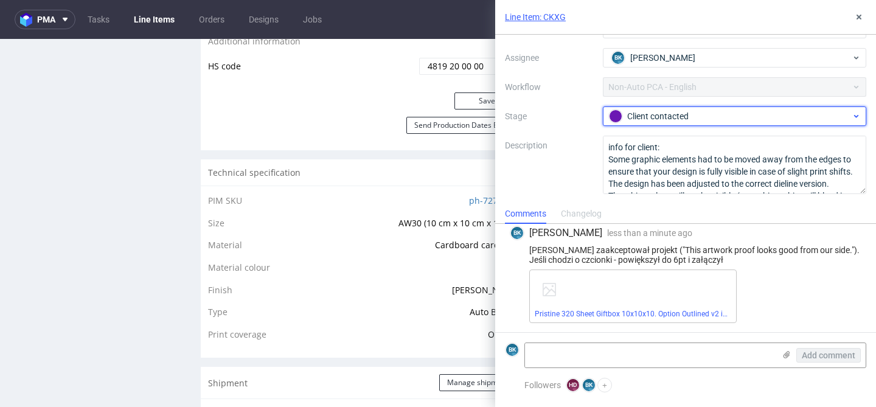
click at [653, 117] on div "Client contacted" at bounding box center [730, 116] width 242 height 13
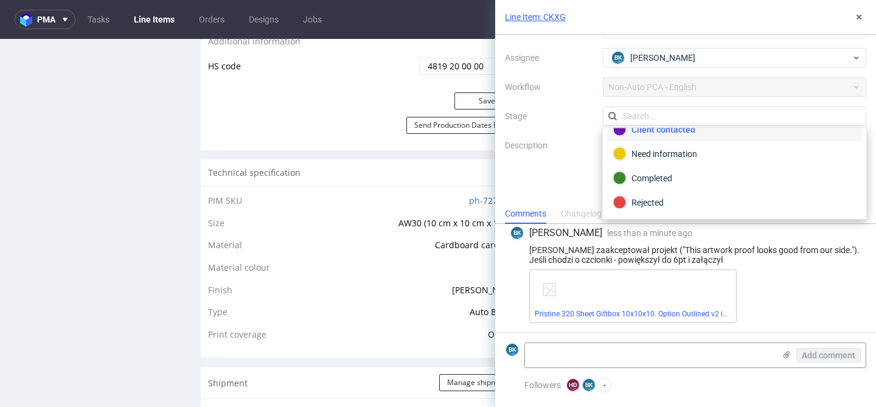
scroll to position [64, 0]
click at [653, 178] on div "Completed" at bounding box center [735, 178] width 243 height 13
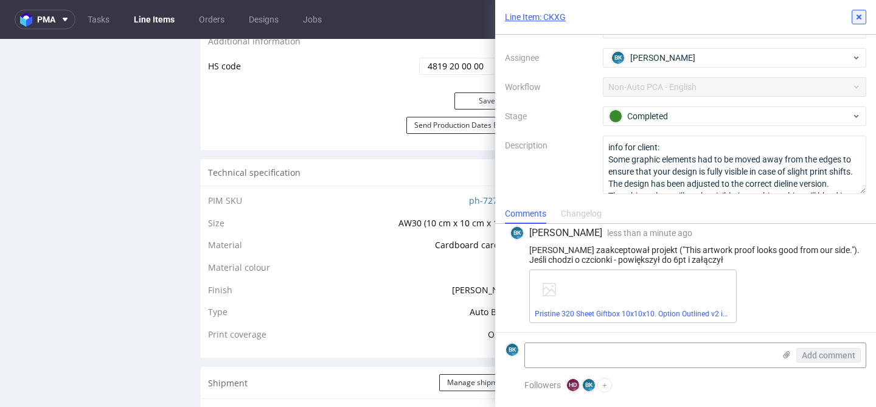
click at [859, 15] on icon at bounding box center [860, 17] width 10 height 10
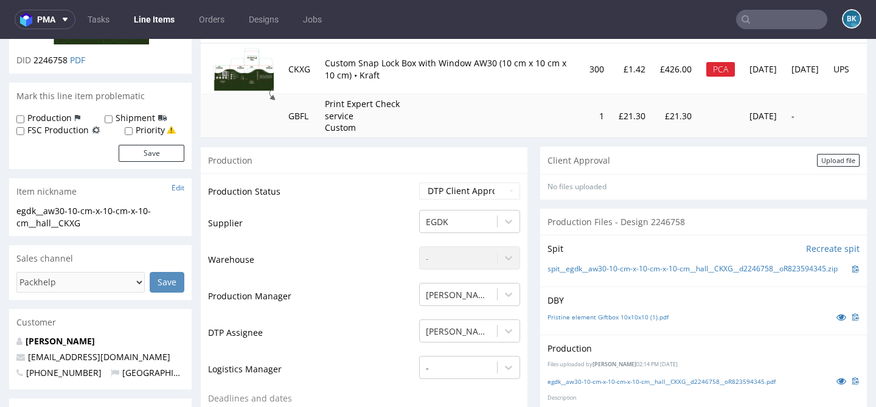
scroll to position [157, 0]
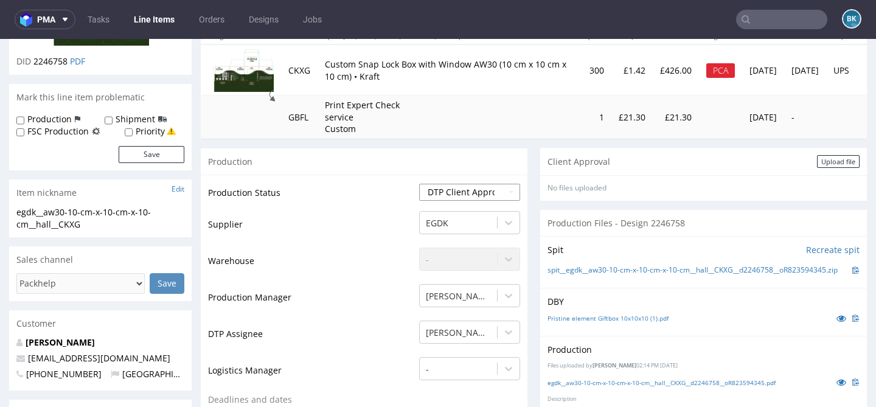
click at [480, 191] on select "Waiting for Artwork Waiting for Diecut Waiting for Mockup Waiting for DTP Waiti…" at bounding box center [469, 192] width 101 height 17
select select "back_for_dtp"
click at [419, 184] on select "Waiting for Artwork Waiting for Diecut Waiting for Mockup Waiting for DTP Waiti…" at bounding box center [469, 192] width 101 height 17
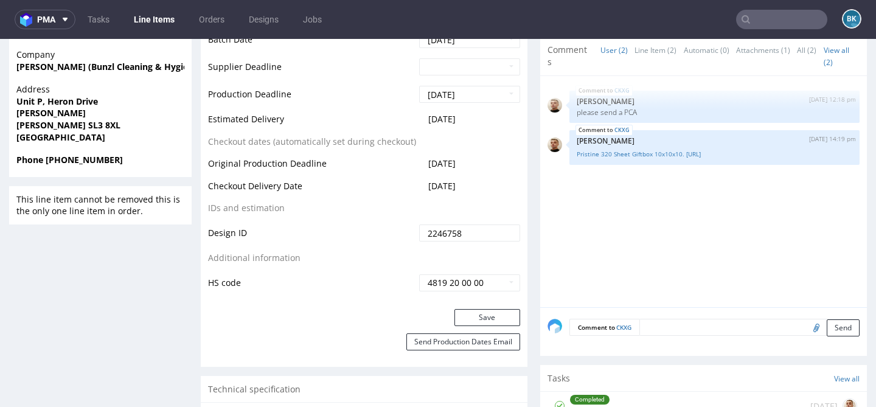
scroll to position [626, 0]
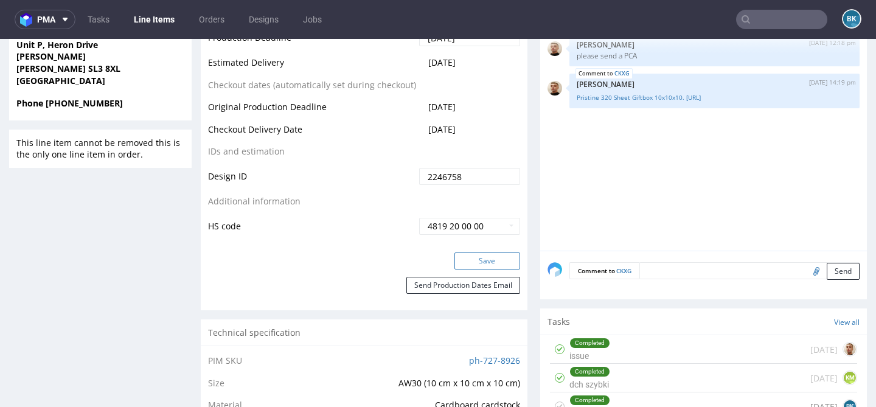
click at [490, 257] on button "Save" at bounding box center [488, 261] width 66 height 17
